Goal: Find specific page/section: Find specific page/section

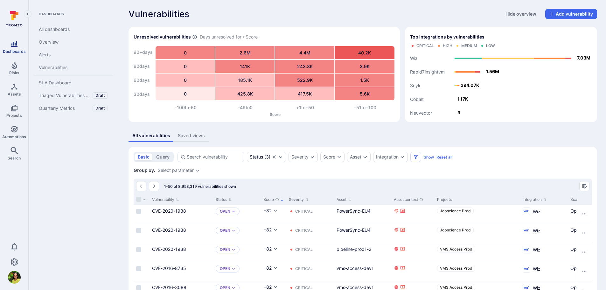
click at [8, 47] on link "Dashboards" at bounding box center [14, 47] width 28 height 19
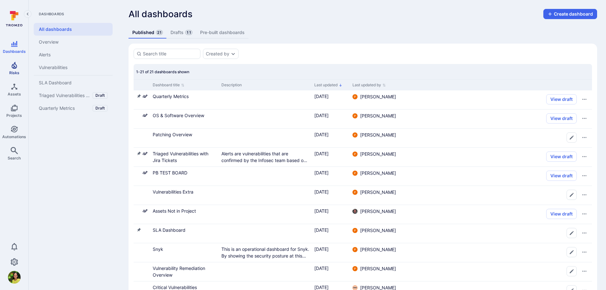
click at [9, 73] on span "Risks" at bounding box center [14, 72] width 10 height 5
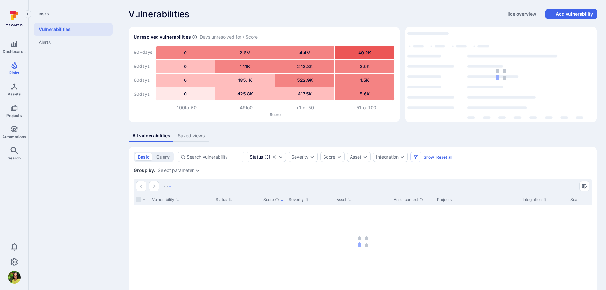
click at [14, 19] on icon at bounding box center [12, 18] width 3 height 6
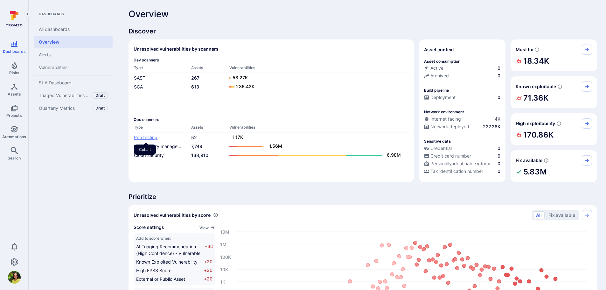
click at [150, 136] on link "Pen testing" at bounding box center [146, 137] width 24 height 5
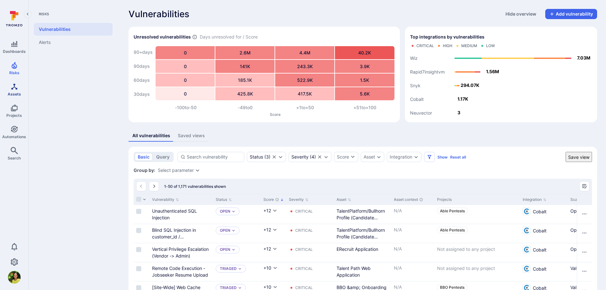
scroll to position [26, 0]
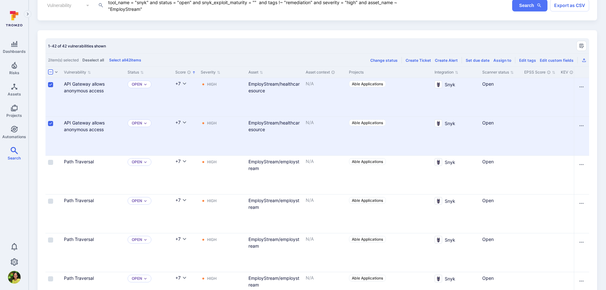
scroll to position [31, 0]
